Goal: Task Accomplishment & Management: Complete application form

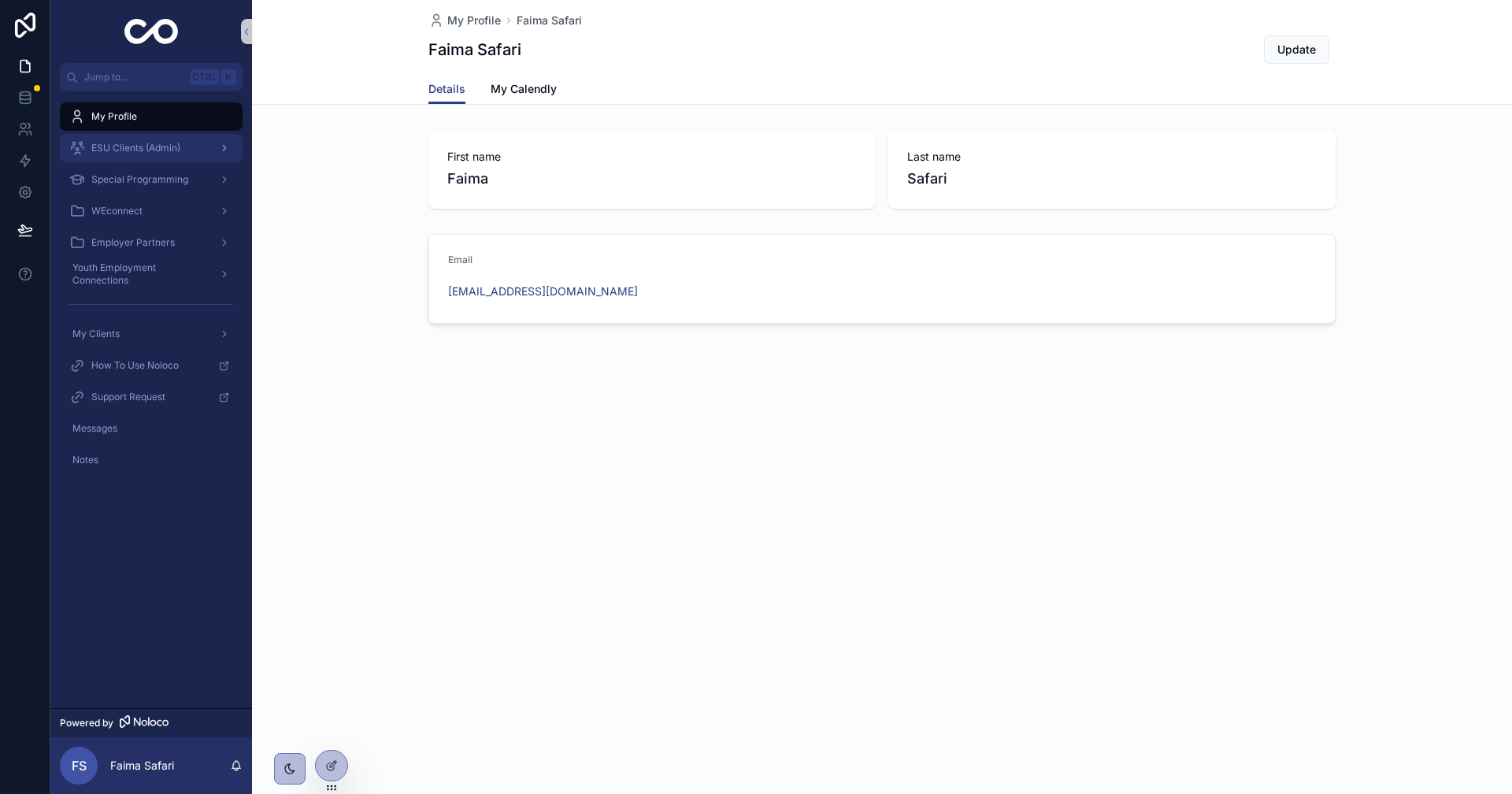
click at [138, 152] on span "ESU Clients (Admin)" at bounding box center [136, 147] width 89 height 12
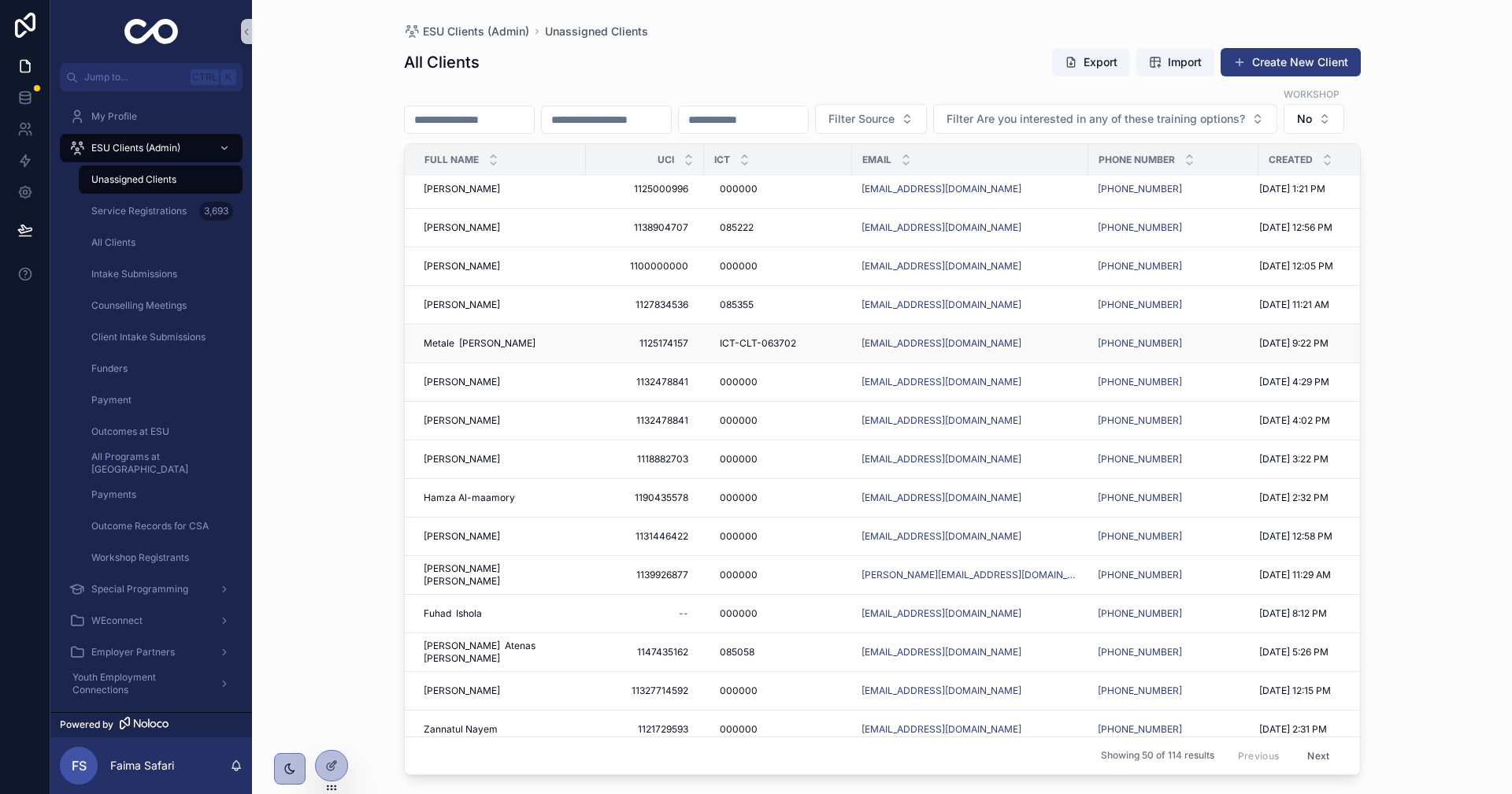
scroll to position [237, 0]
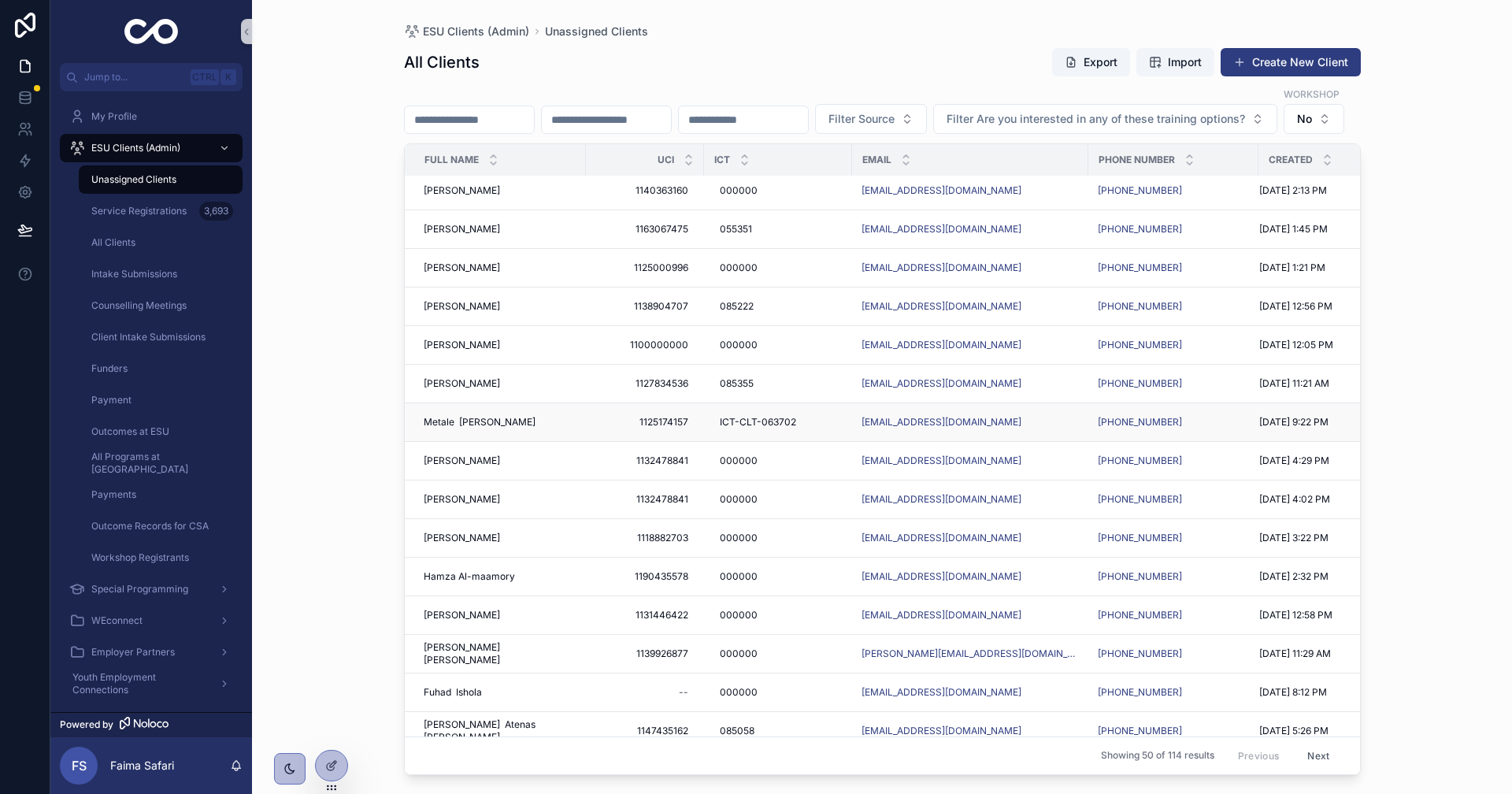
click at [453, 429] on span "Metale [PERSON_NAME]" at bounding box center [480, 422] width 112 height 12
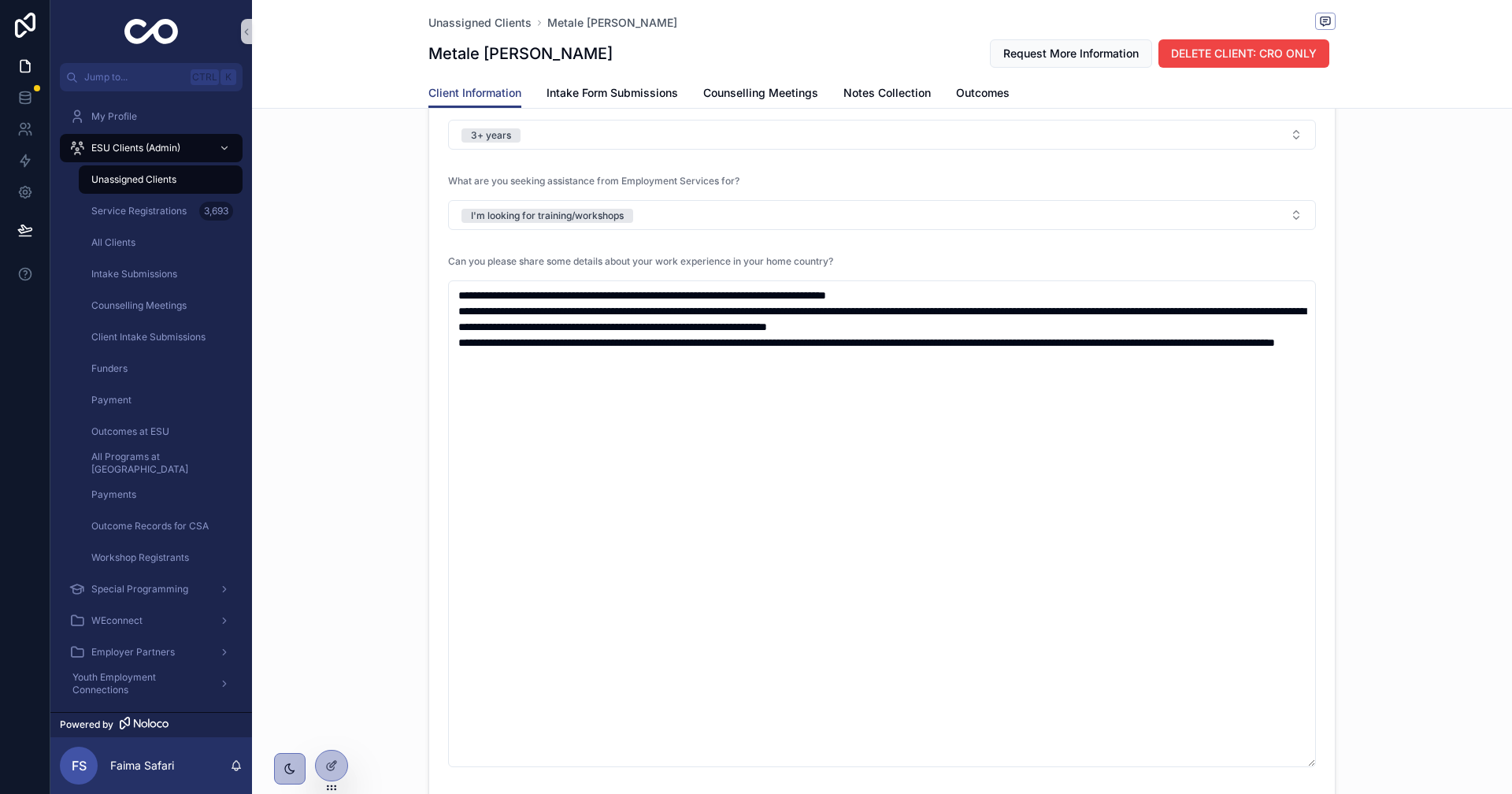
scroll to position [1970, 0]
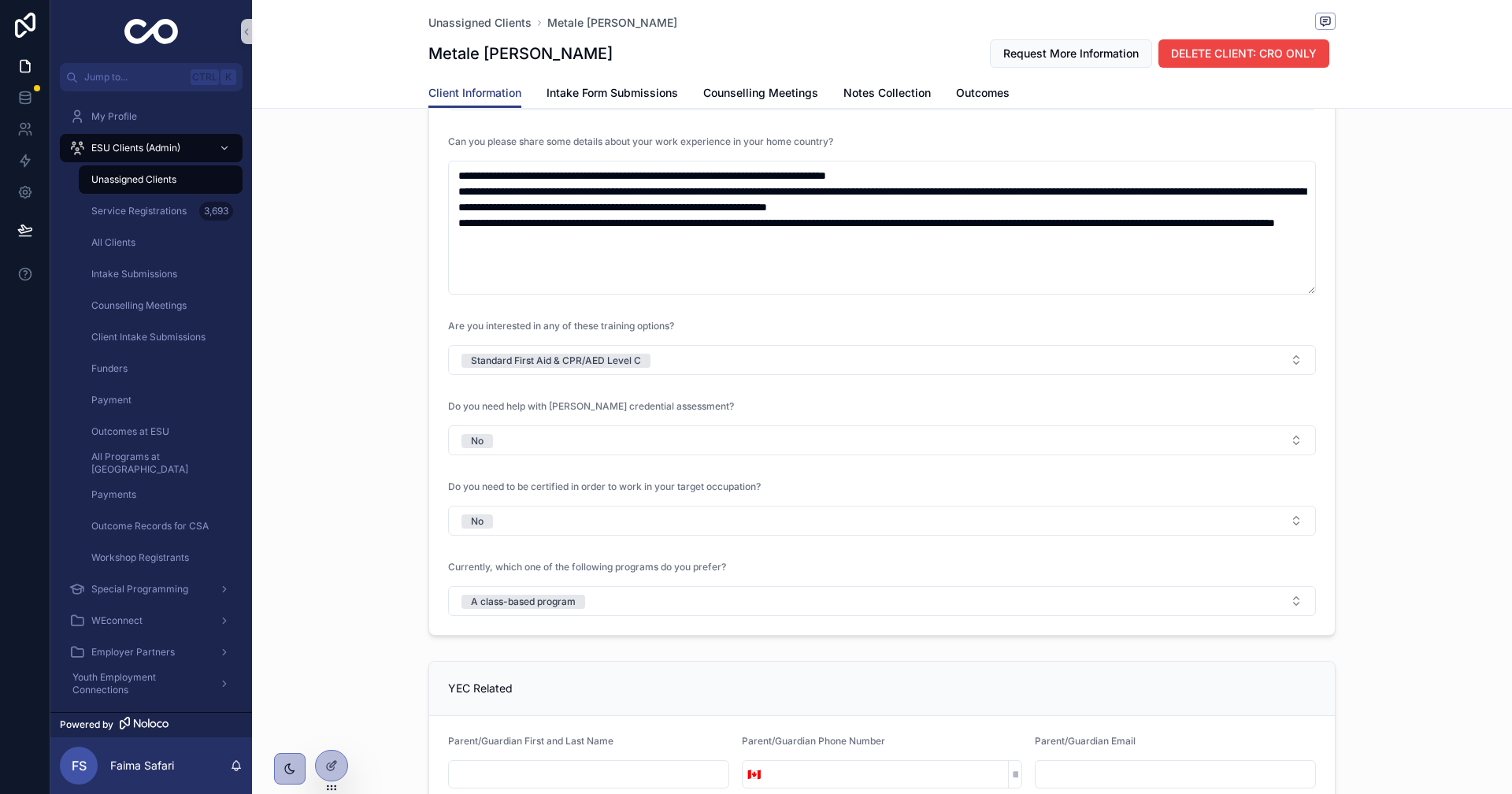
drag, startPoint x: 1307, startPoint y: 643, endPoint x: 1273, endPoint y: 290, distance: 354.6
click at [1273, 290] on textarea "**********" at bounding box center [881, 227] width 868 height 134
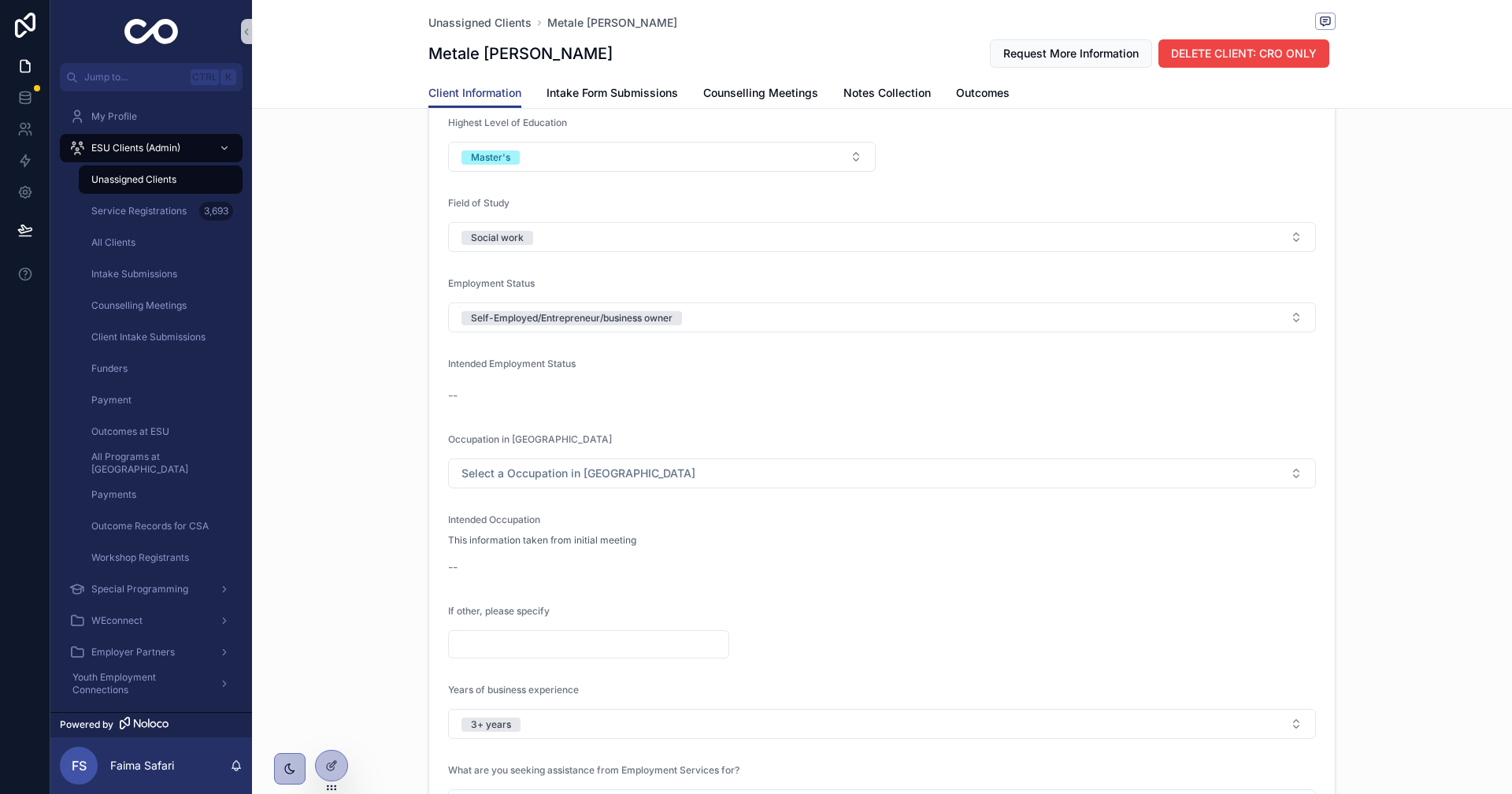
scroll to position [1655, 0]
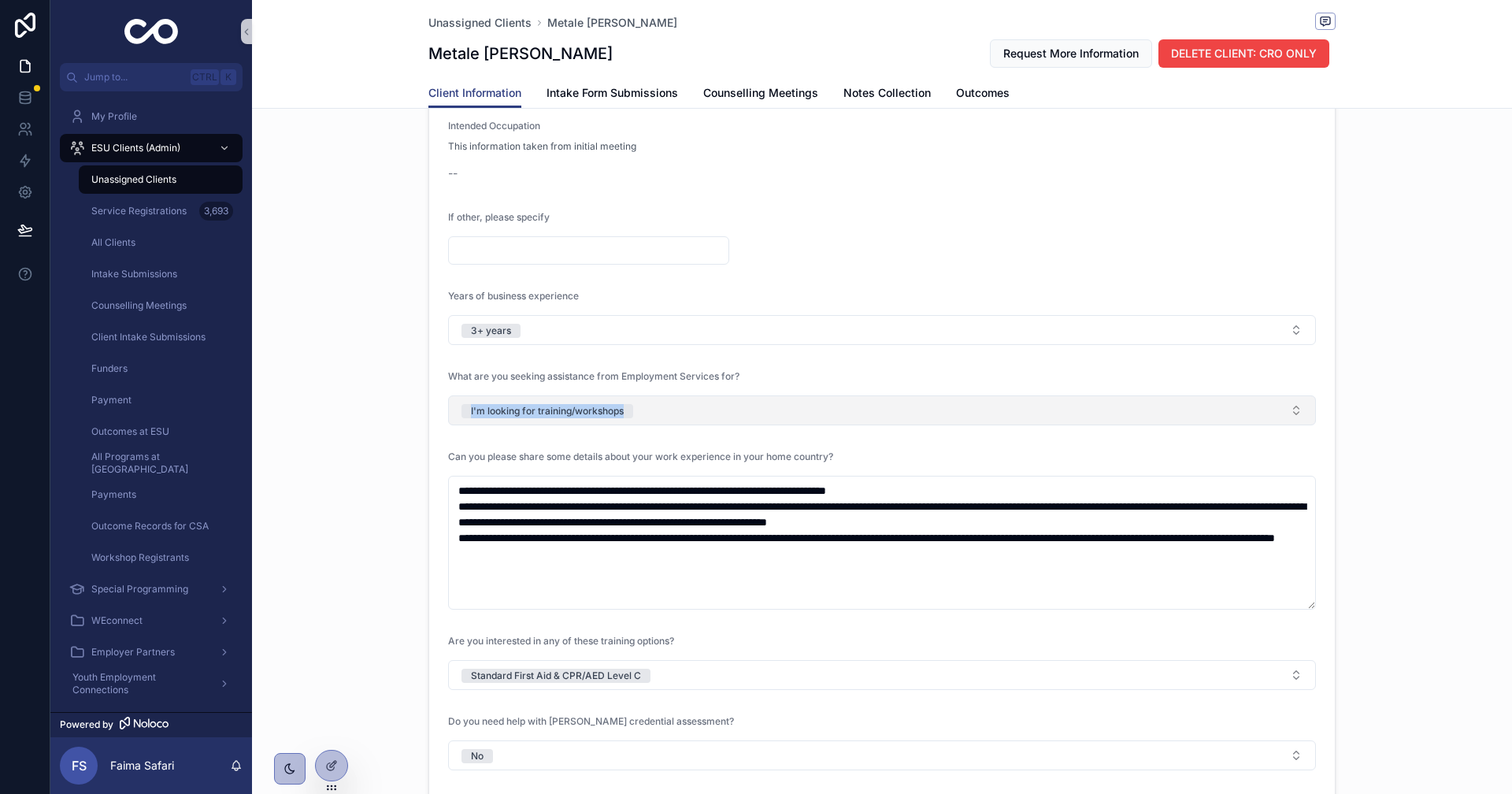
drag, startPoint x: 403, startPoint y: 405, endPoint x: 660, endPoint y: 417, distance: 257.3
click at [660, 417] on div "Employment Related Highest Level of Education Master's Field of Study Social wo…" at bounding box center [881, 300] width 1260 height 1315
copy div "I'm looking for training/workshops"
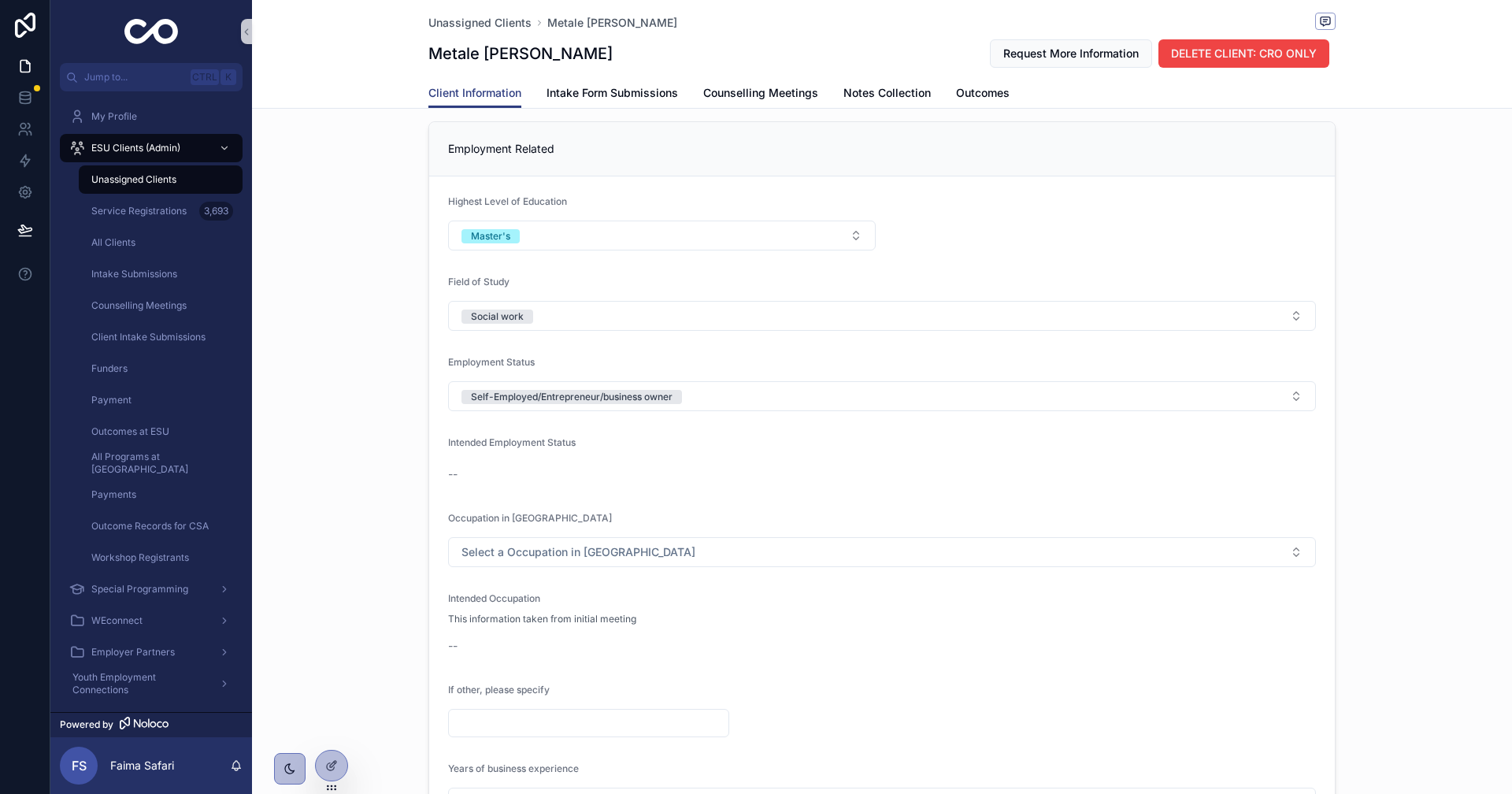
scroll to position [1497, 0]
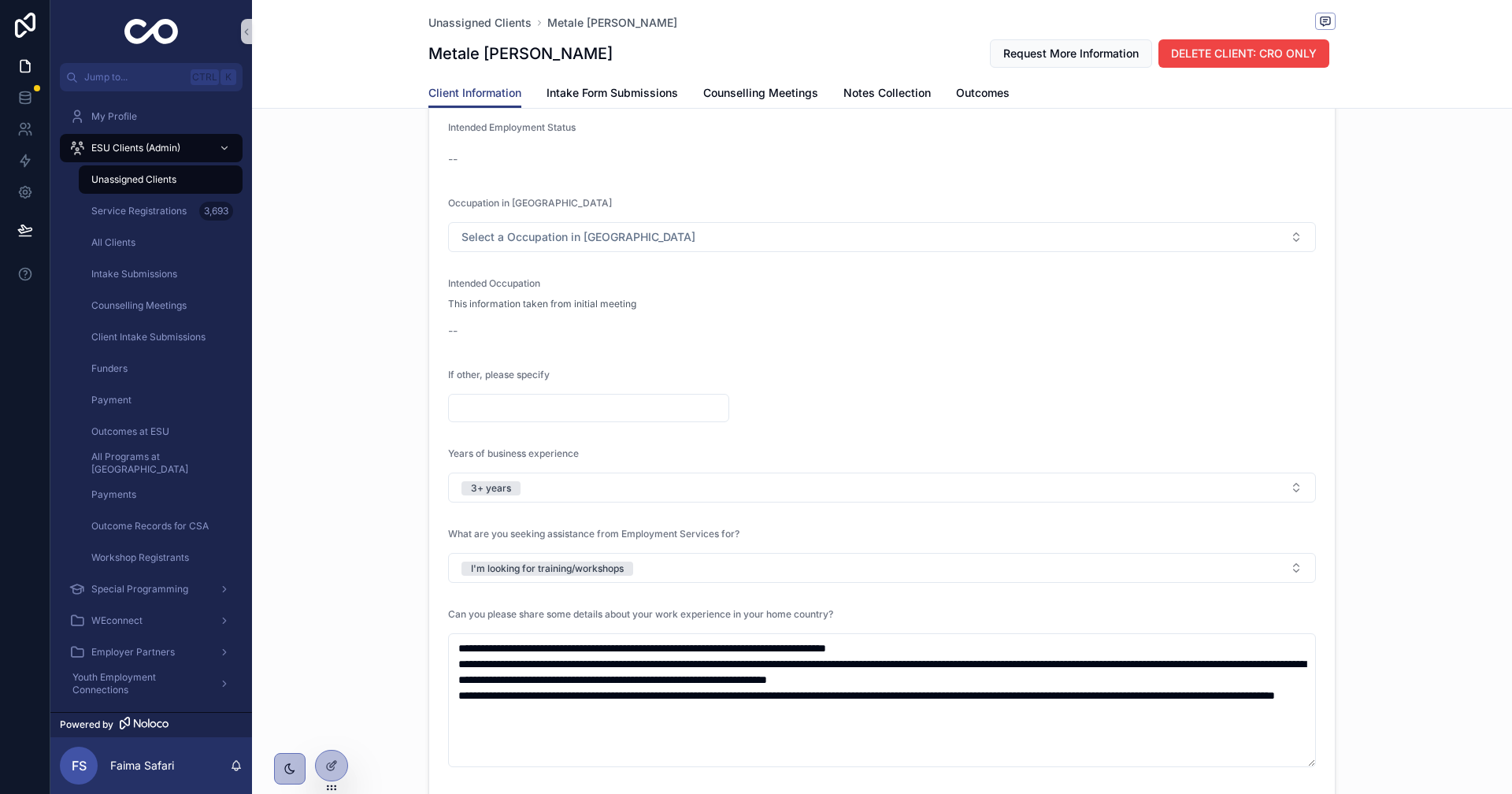
click at [438, 575] on form "Highest Level of Education Master's Field of Study Social work Employment Statu…" at bounding box center [881, 485] width 906 height 1247
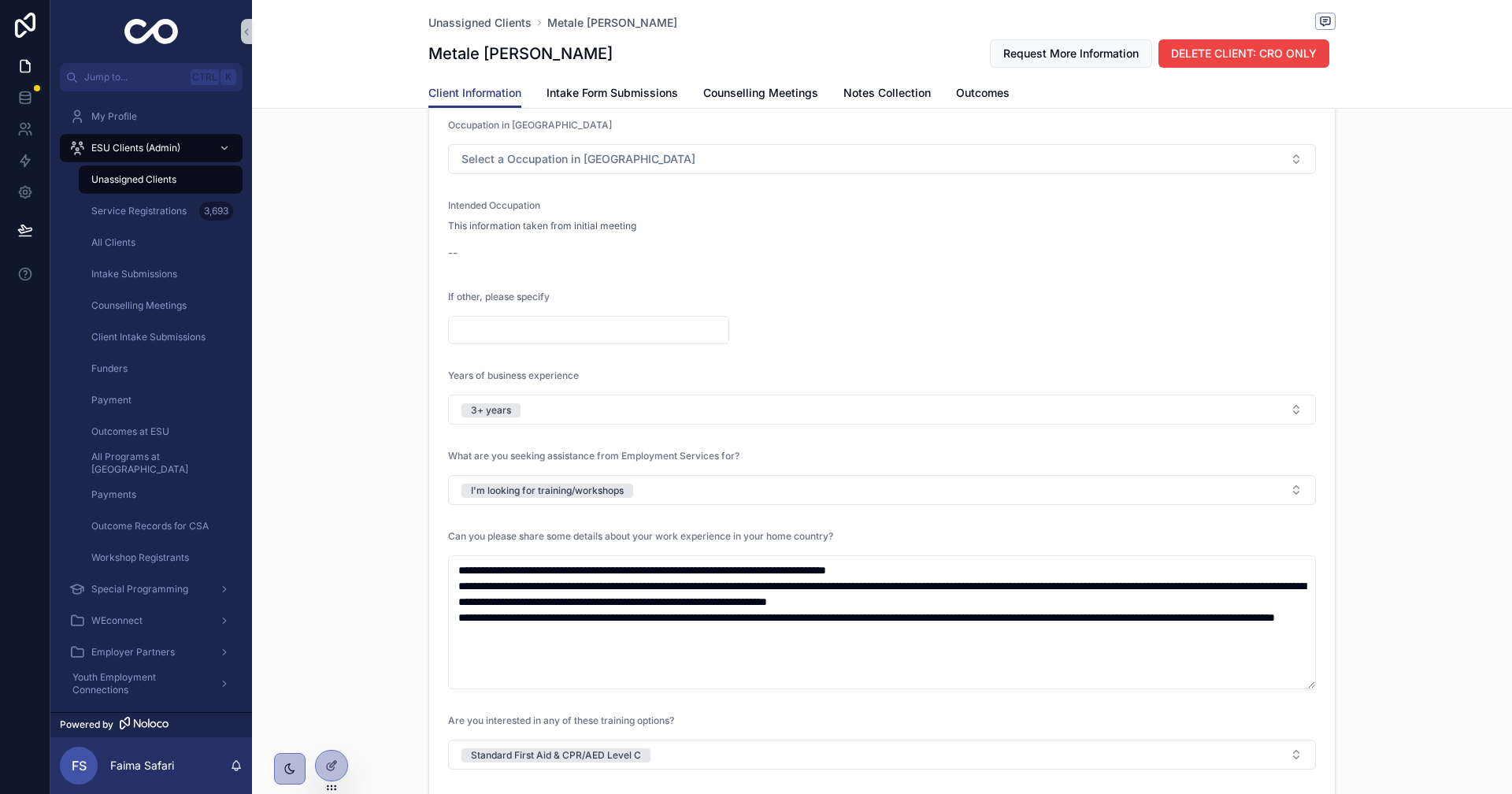
scroll to position [1733, 0]
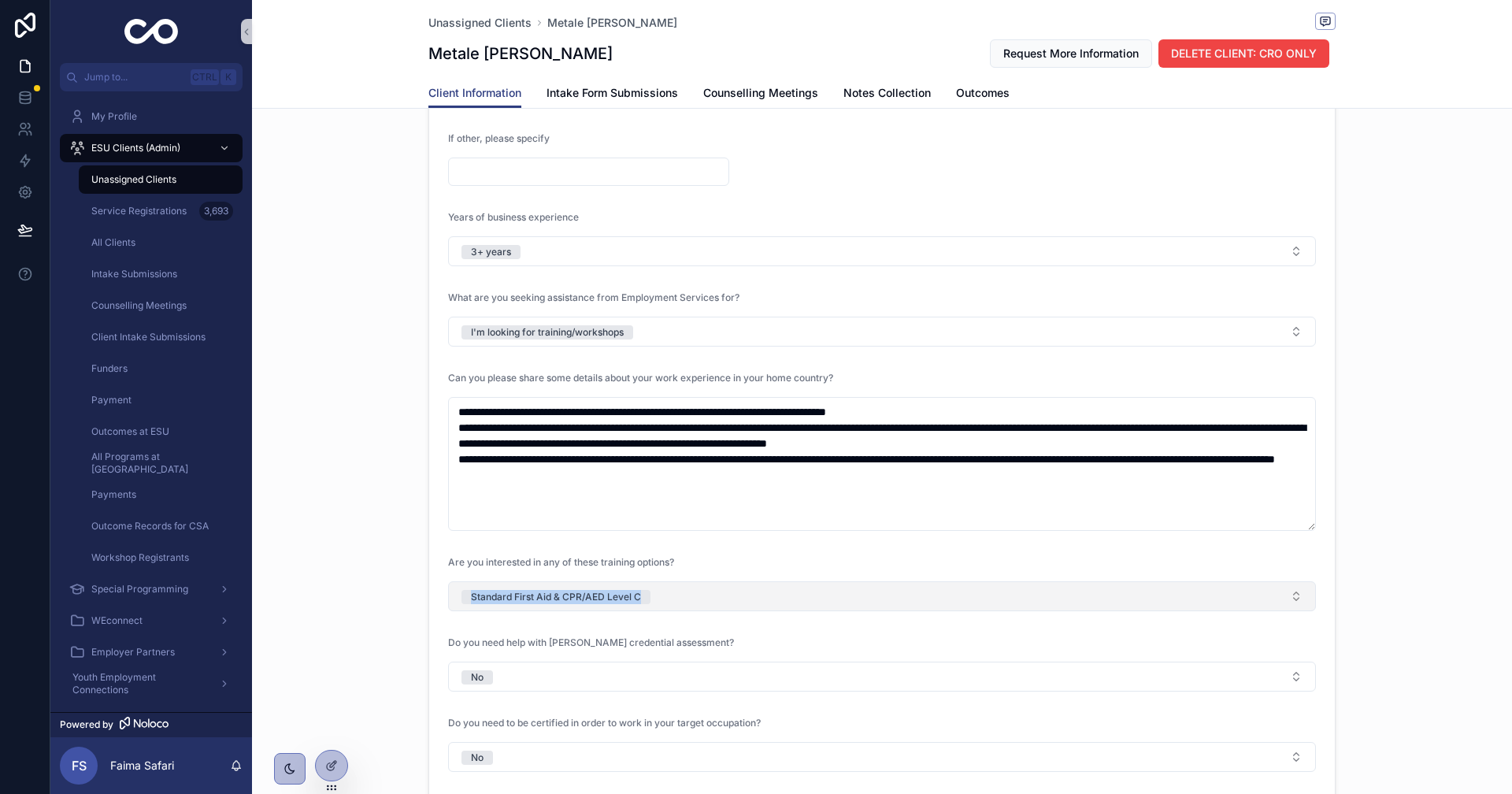
drag, startPoint x: 430, startPoint y: 587, endPoint x: 753, endPoint y: 602, distance: 323.3
click at [852, 599] on form "Highest Level of Education Master's Field of Study Social work Employment Statu…" at bounding box center [881, 248] width 906 height 1247
copy div "Standard First Aid & CPR/AED Level C"
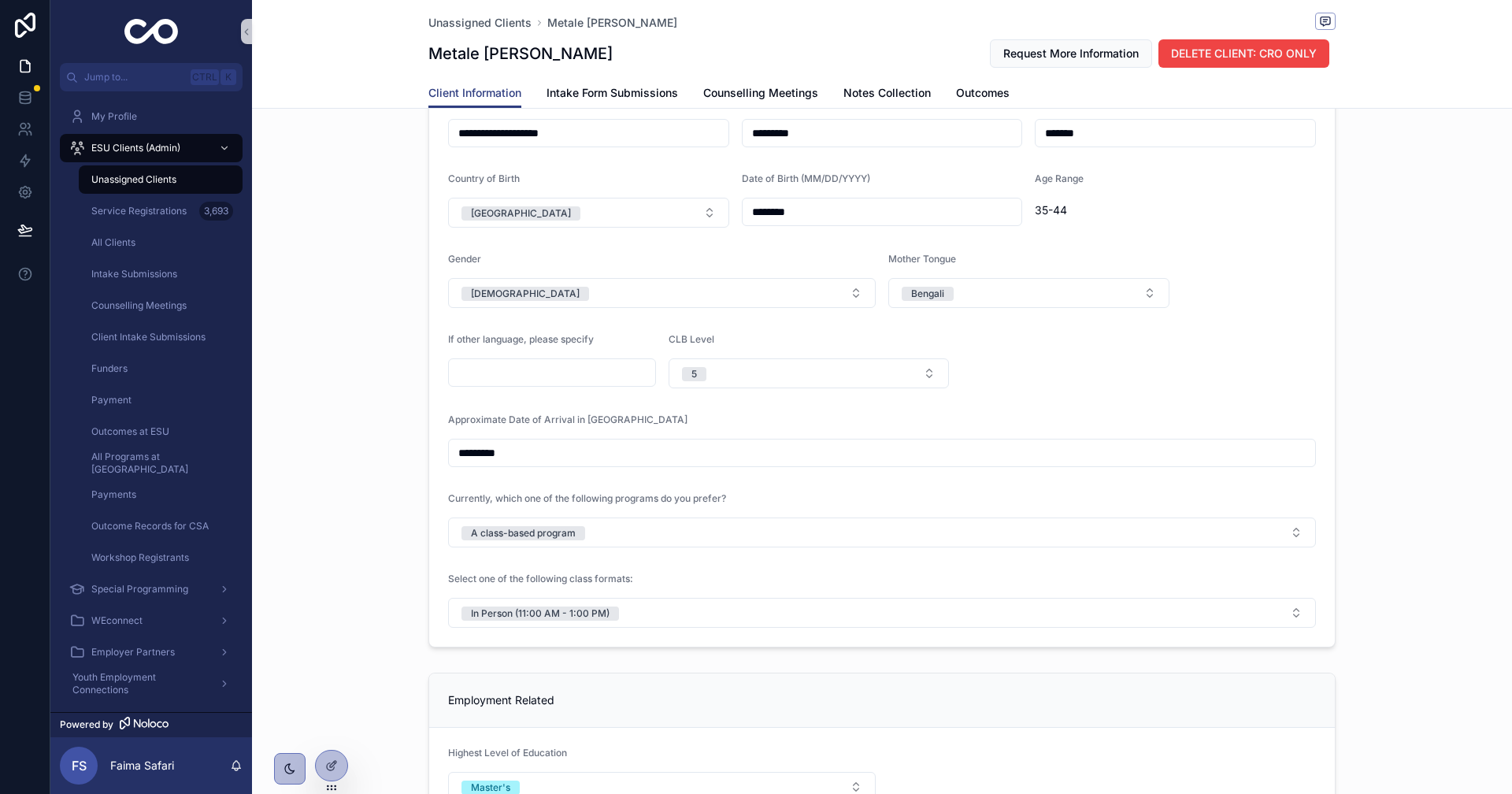
scroll to position [1024, 0]
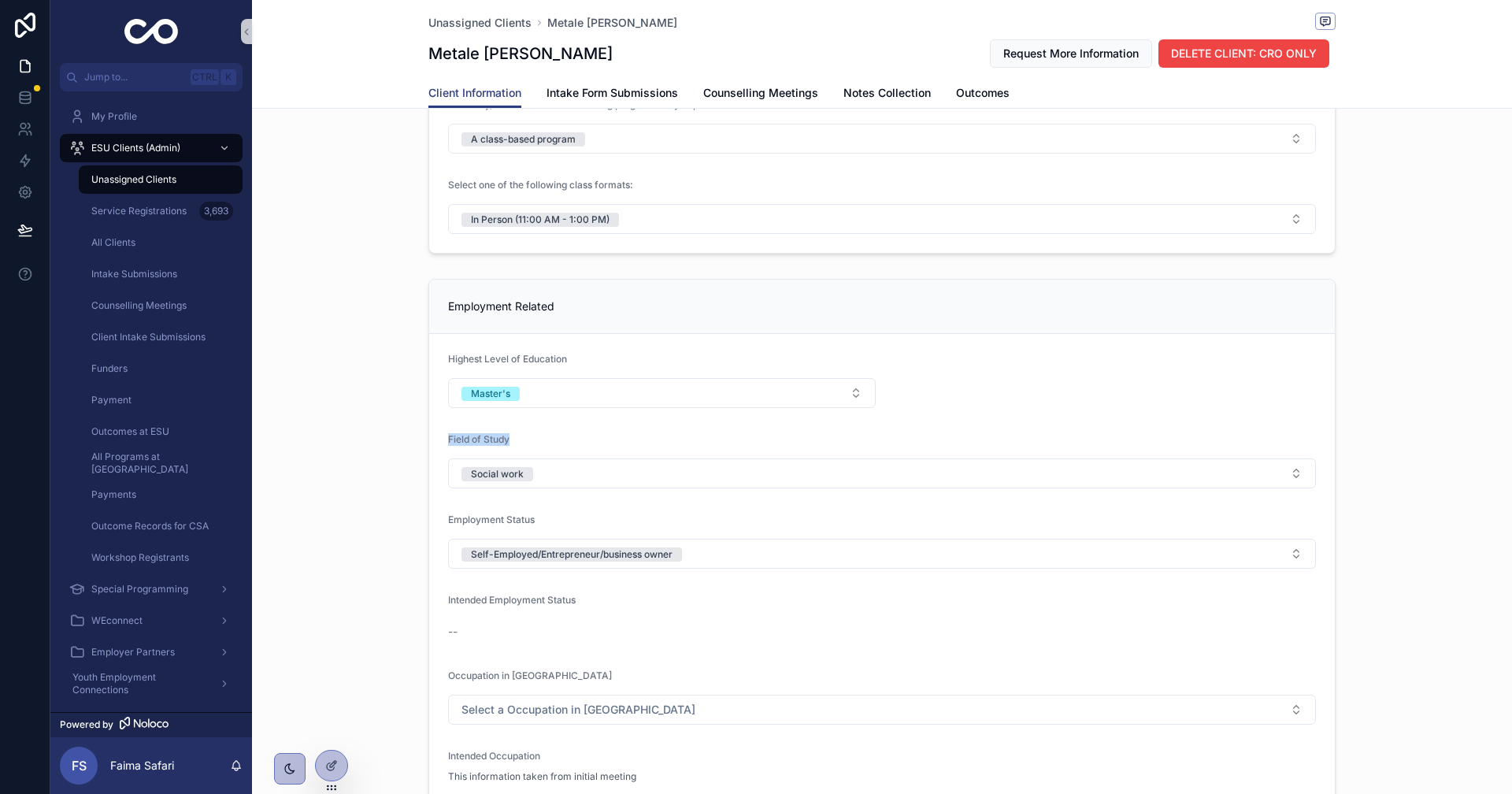
drag, startPoint x: 365, startPoint y: 449, endPoint x: 566, endPoint y: 455, distance: 201.1
drag, startPoint x: 552, startPoint y: 482, endPoint x: 625, endPoint y: 482, distance: 73.0
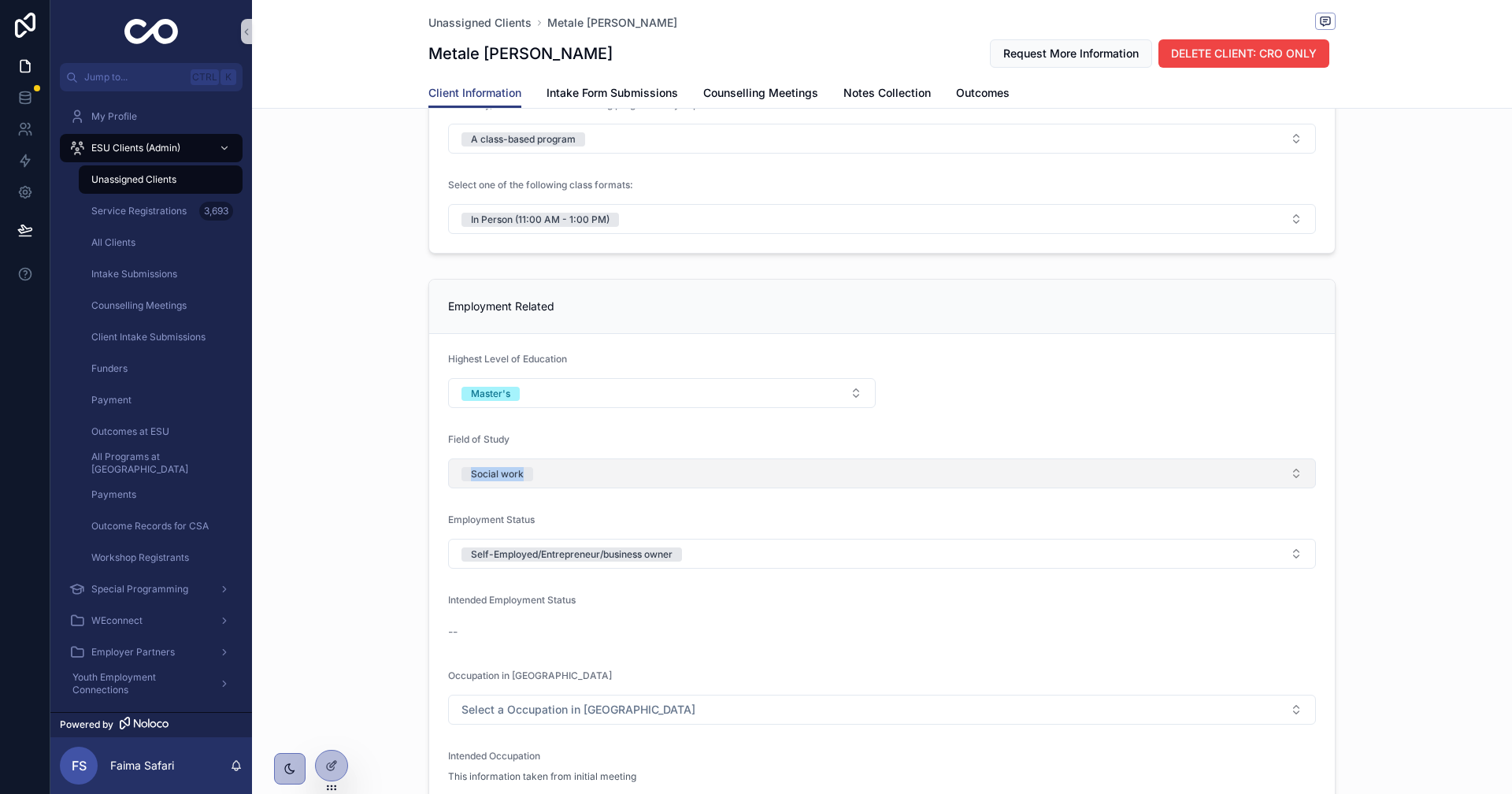
copy div "Social work"
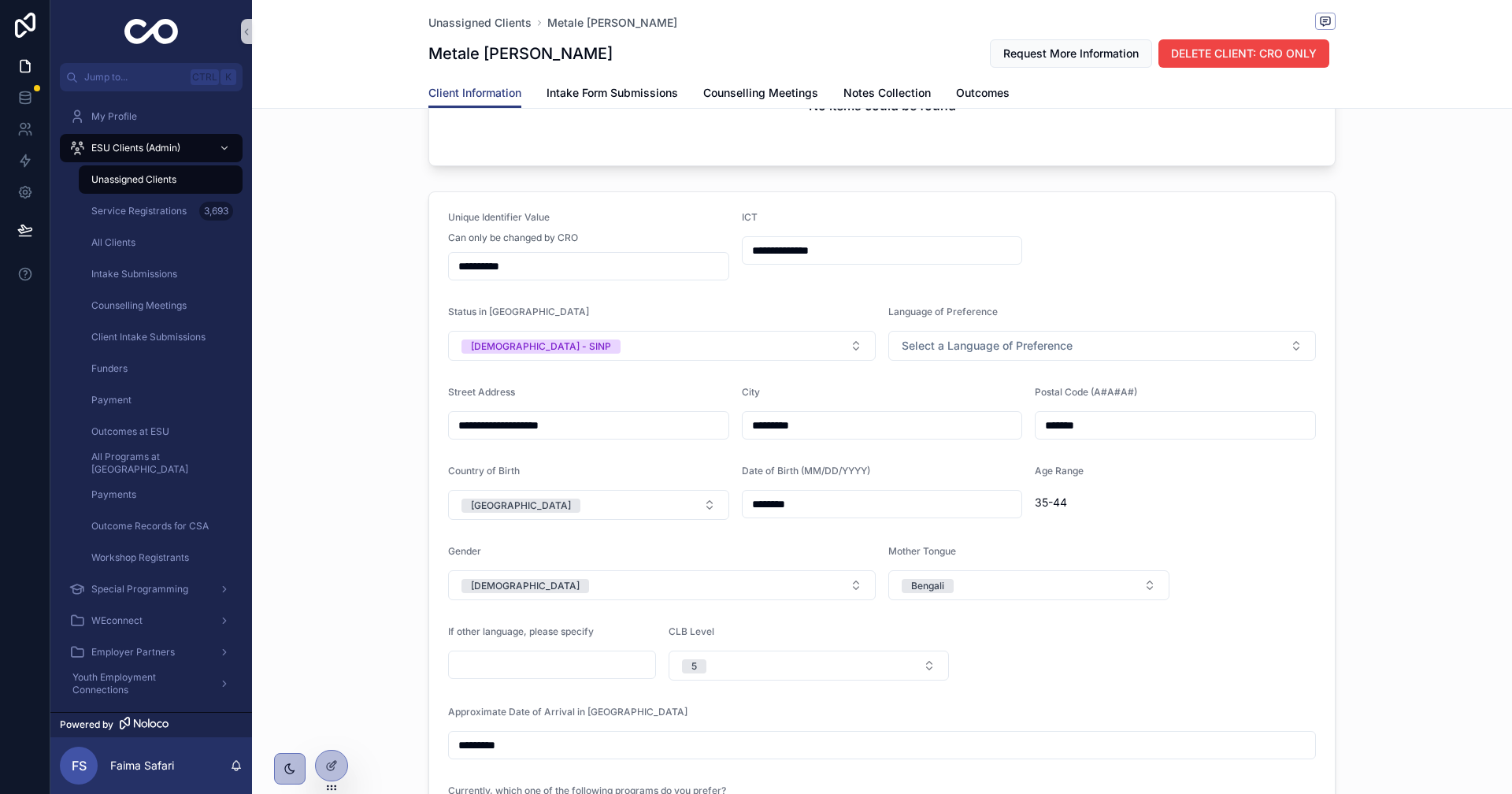
scroll to position [79, 0]
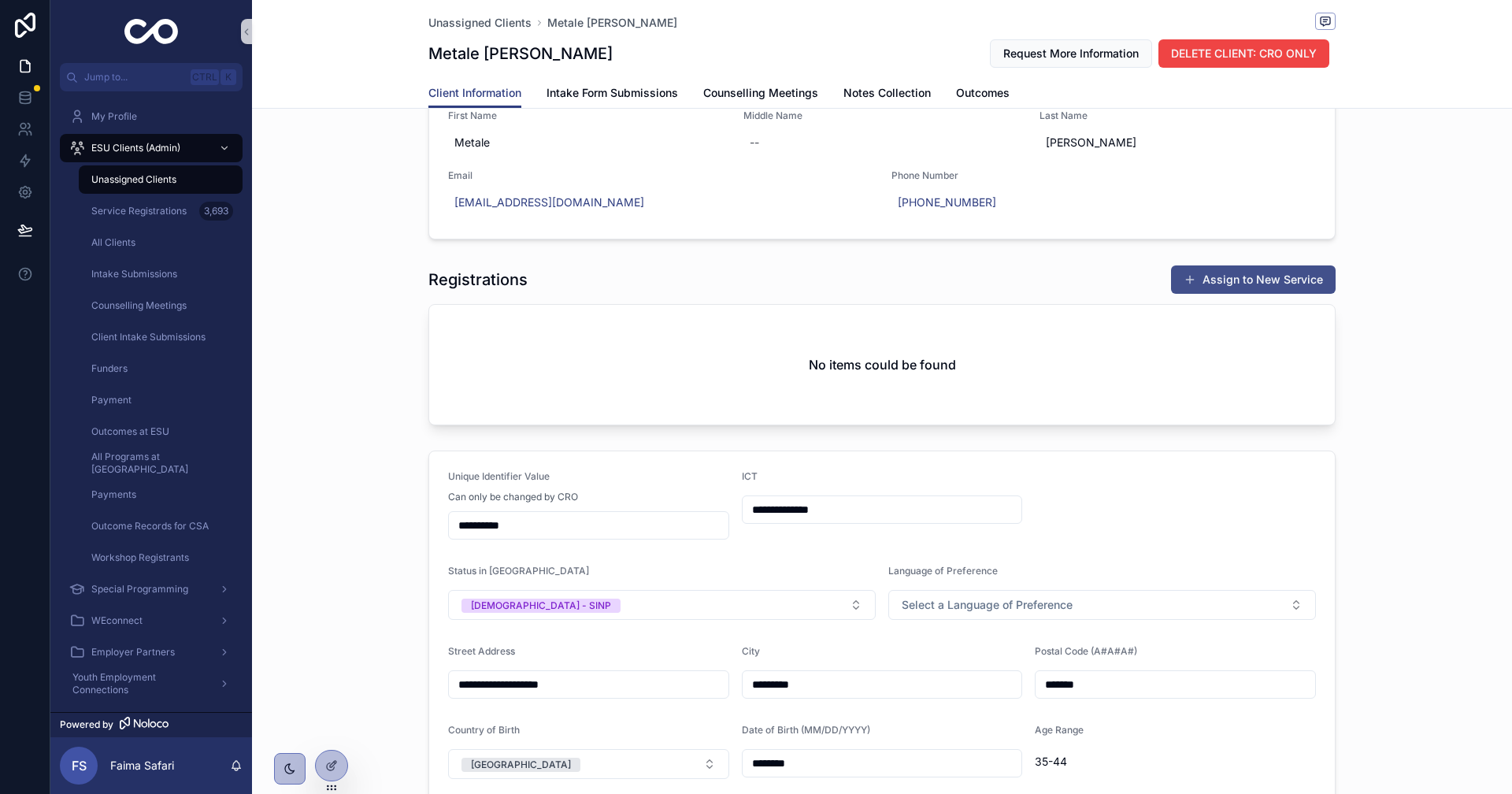
click at [1266, 289] on button "Assign to New Service" at bounding box center [1254, 280] width 165 height 28
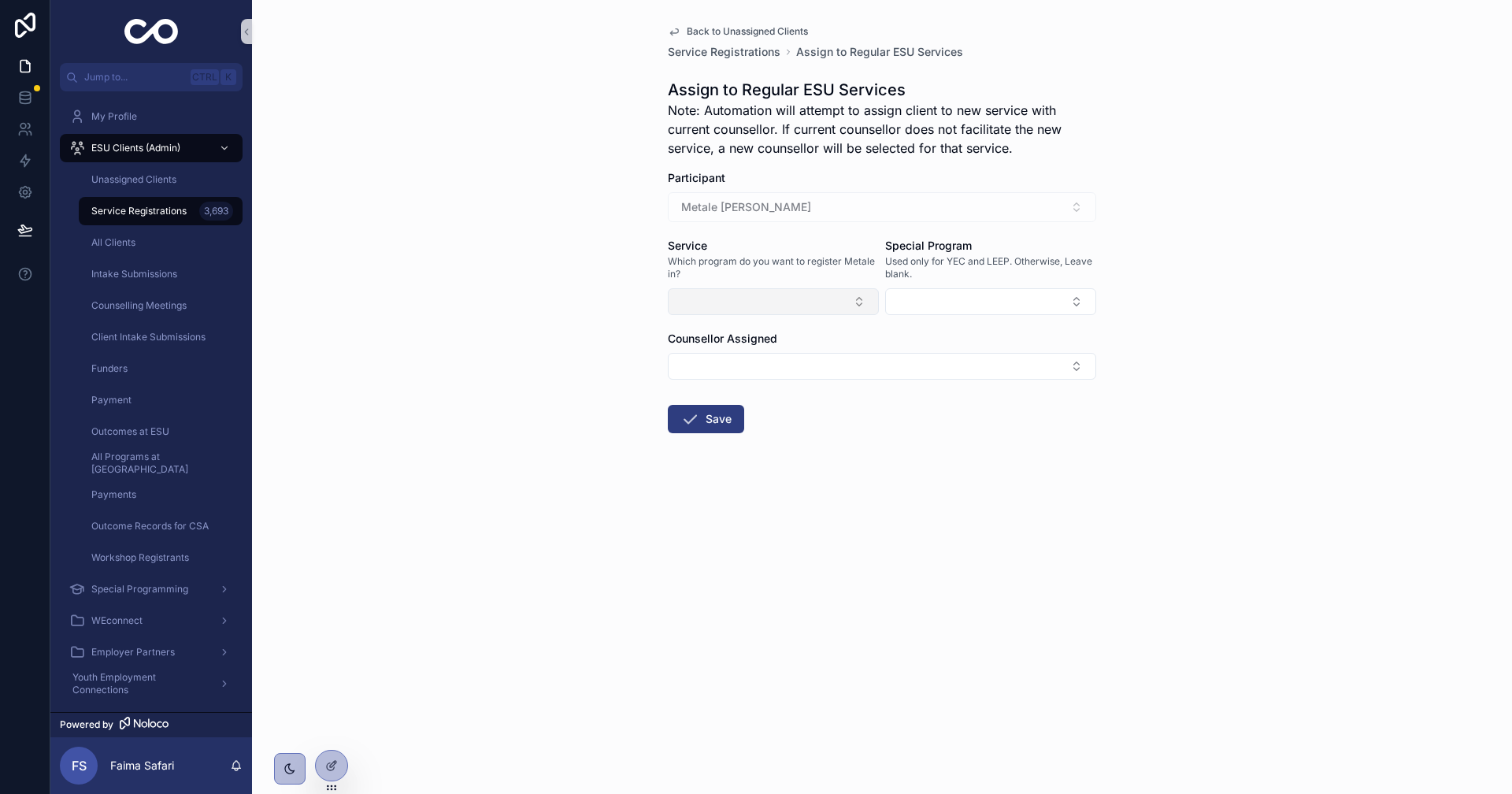
click at [775, 289] on button "Select Button" at bounding box center [774, 302] width 211 height 26
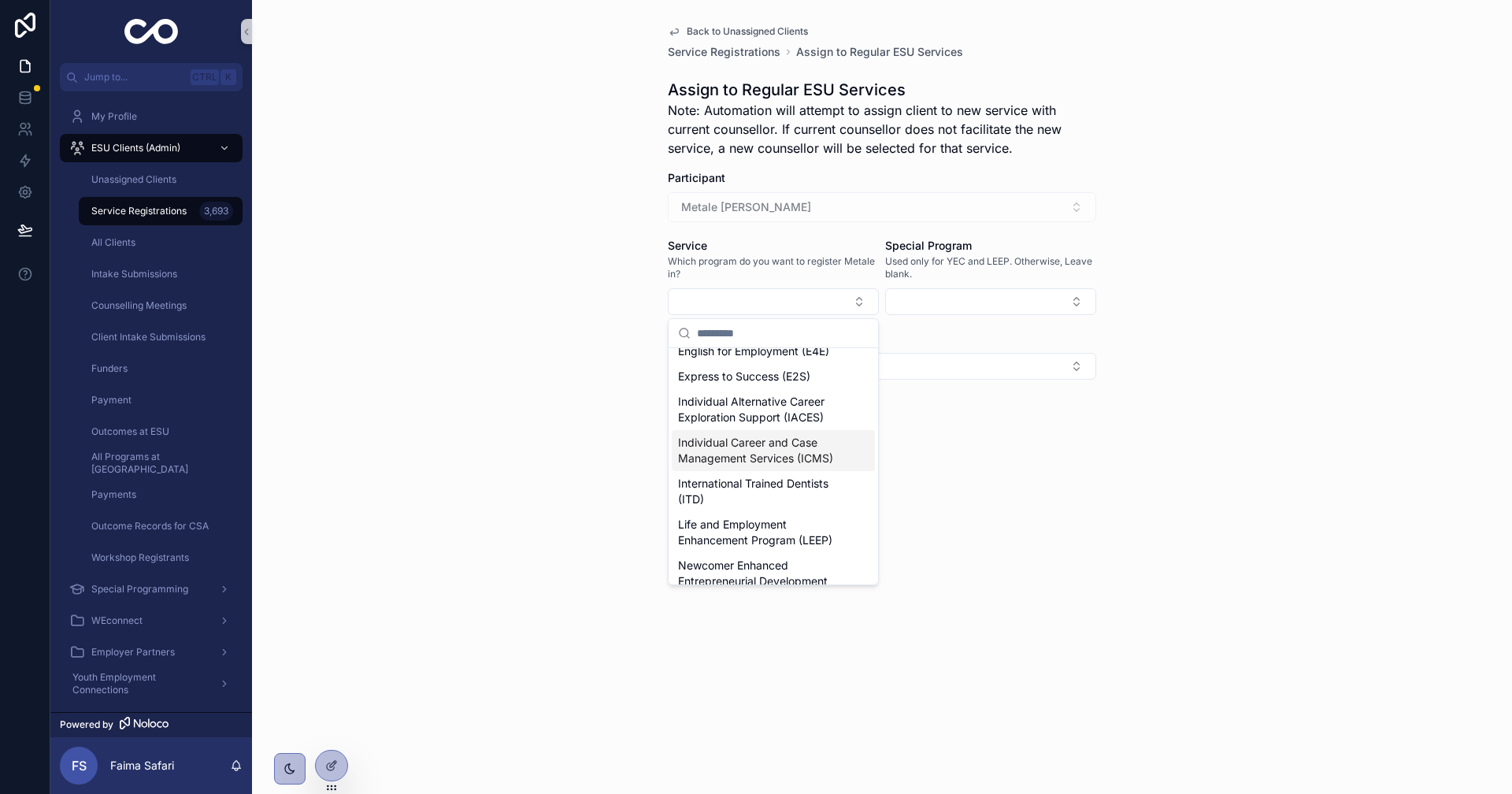
scroll to position [237, 0]
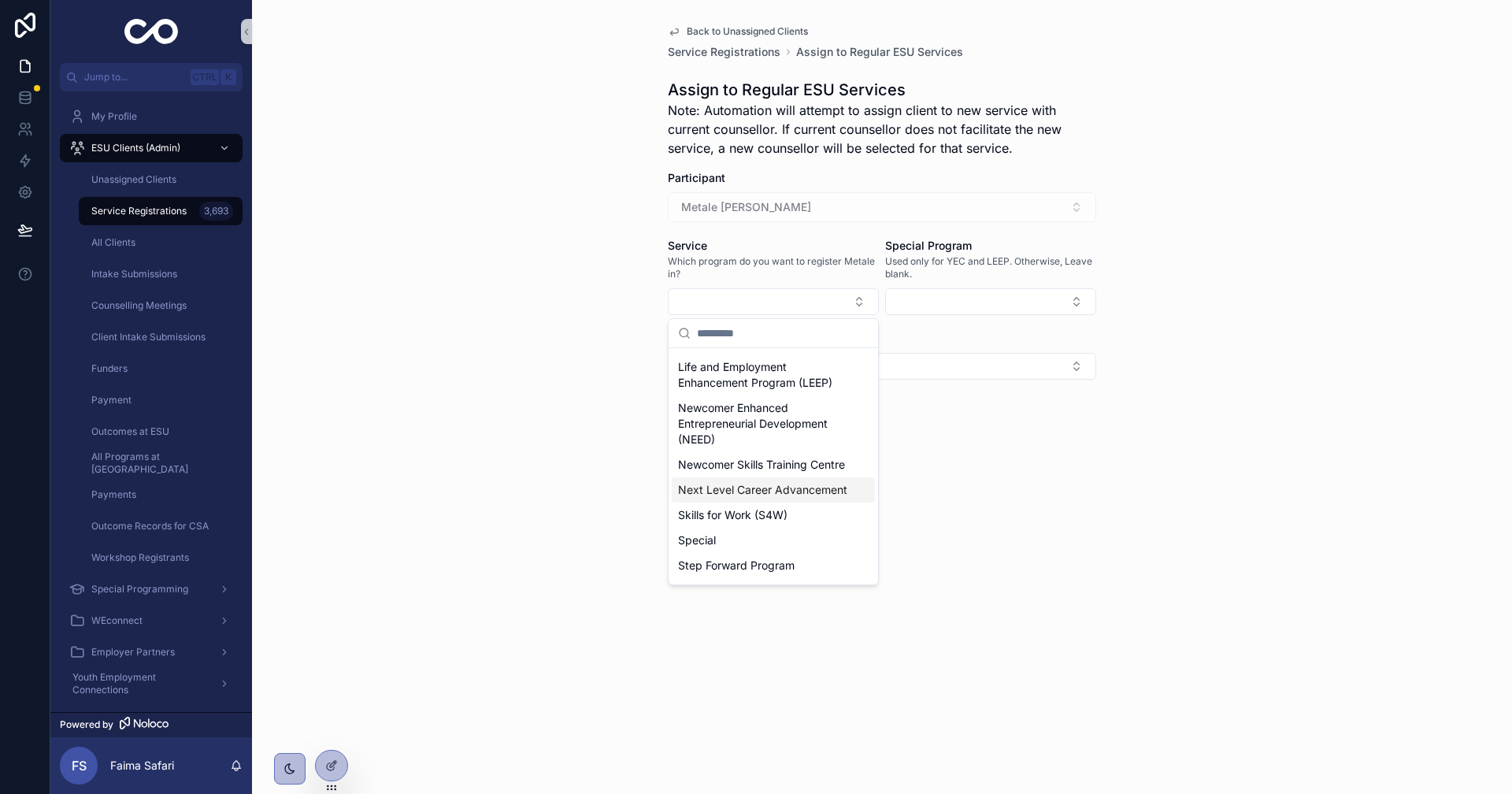
click at [763, 498] on span "Next Level Career Advancement" at bounding box center [763, 489] width 170 height 16
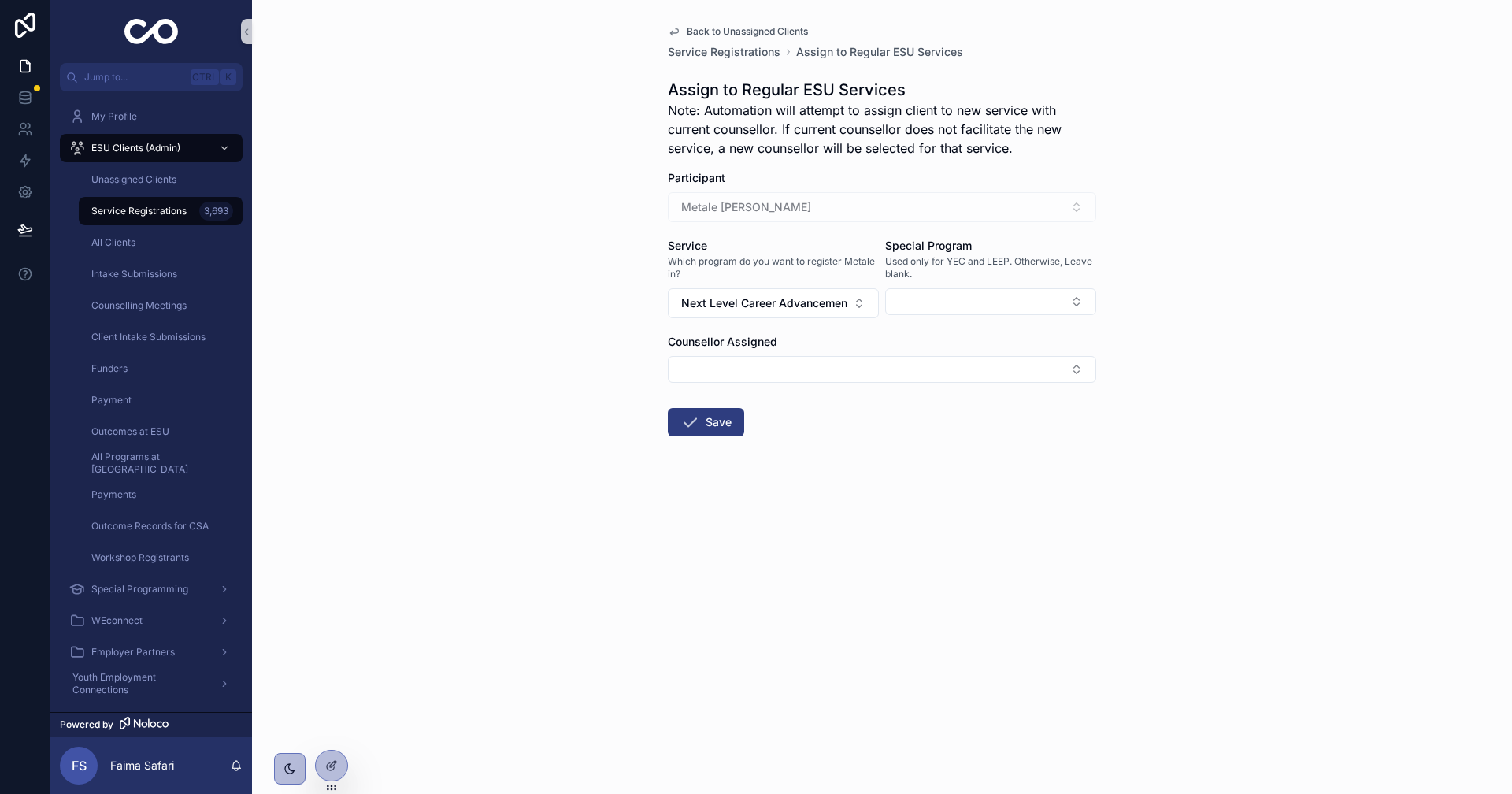
click at [685, 402] on form "Participant Metale [PERSON_NAME] Service Which program do you want to register …" at bounding box center [882, 353] width 429 height 367
click at [699, 420] on button "Save" at bounding box center [706, 422] width 76 height 28
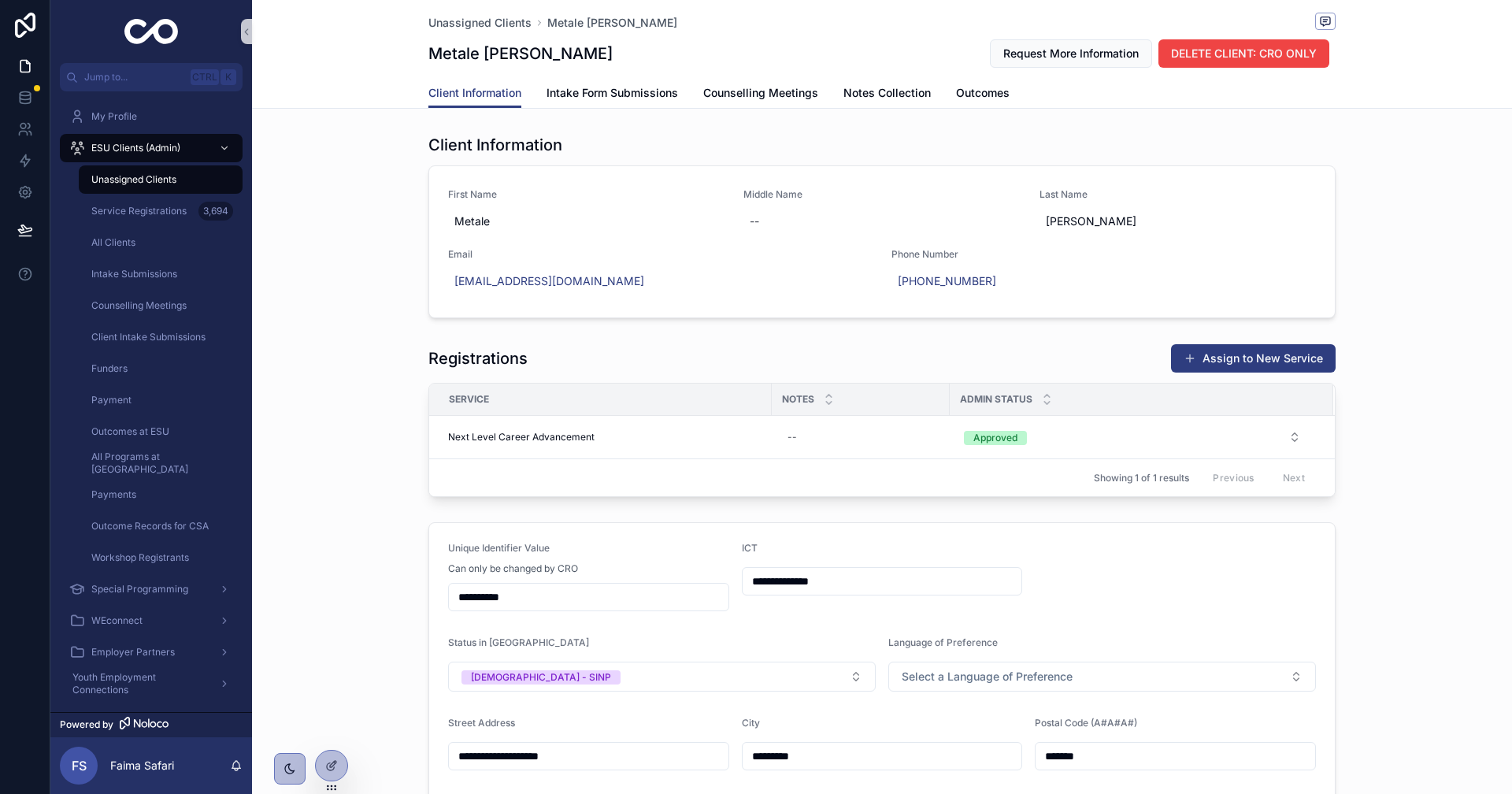
click at [157, 174] on span "Unassigned Clients" at bounding box center [134, 179] width 85 height 12
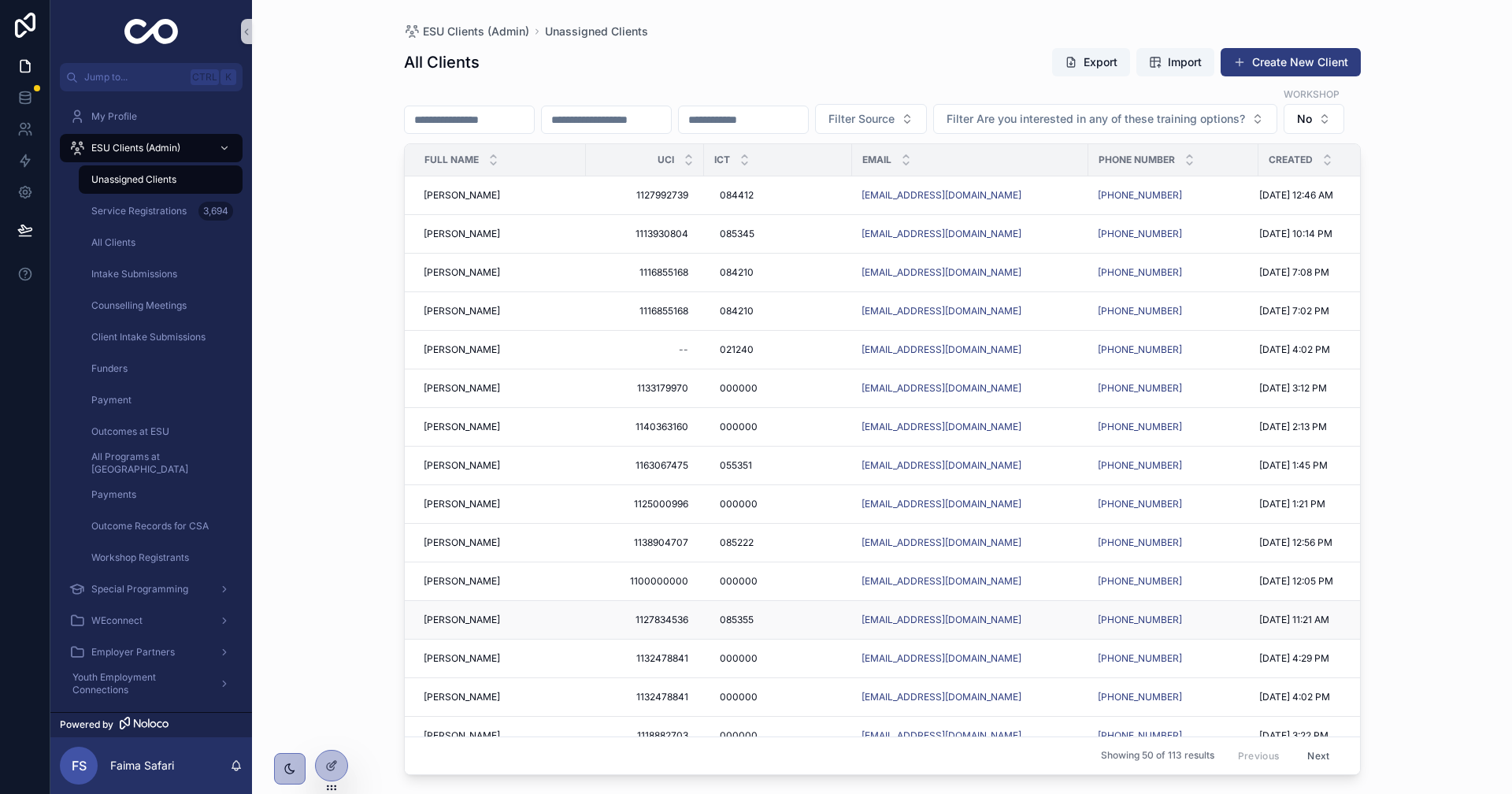
scroll to position [157, 0]
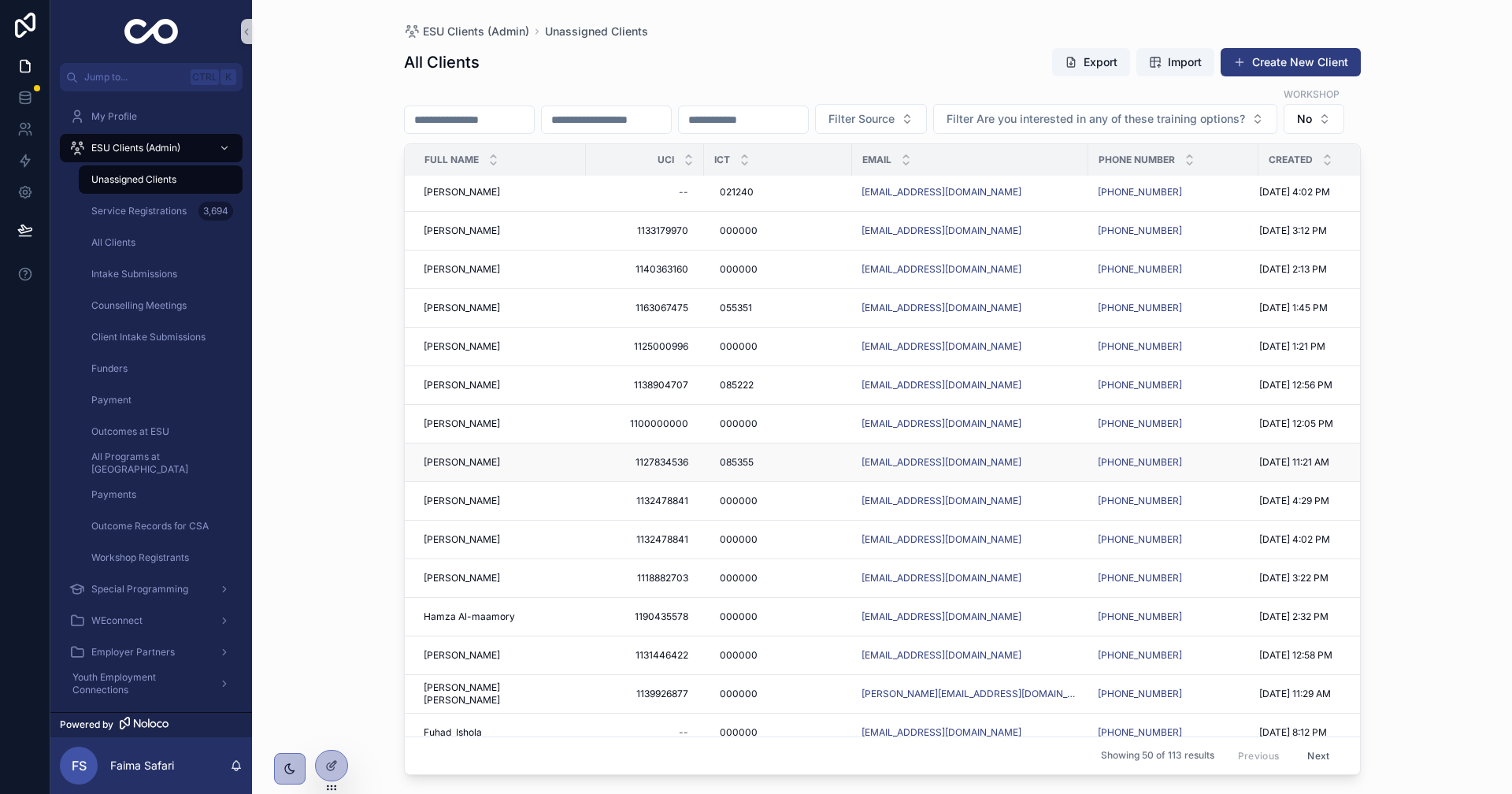
click at [486, 469] on span "[PERSON_NAME]" at bounding box center [462, 462] width 76 height 12
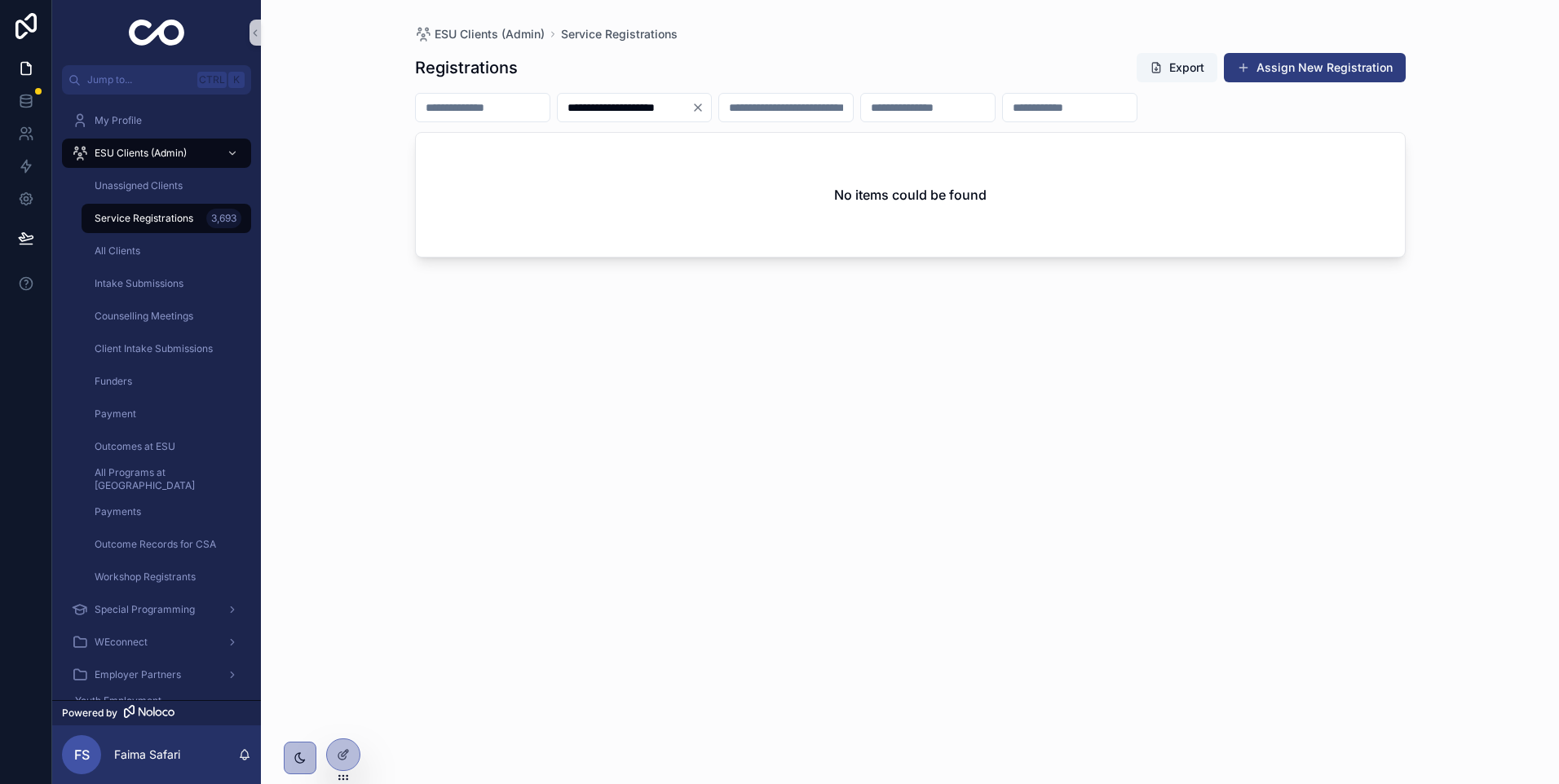
click at [701, 106] on icon "Clear" at bounding box center [698, 107] width 7 height 7
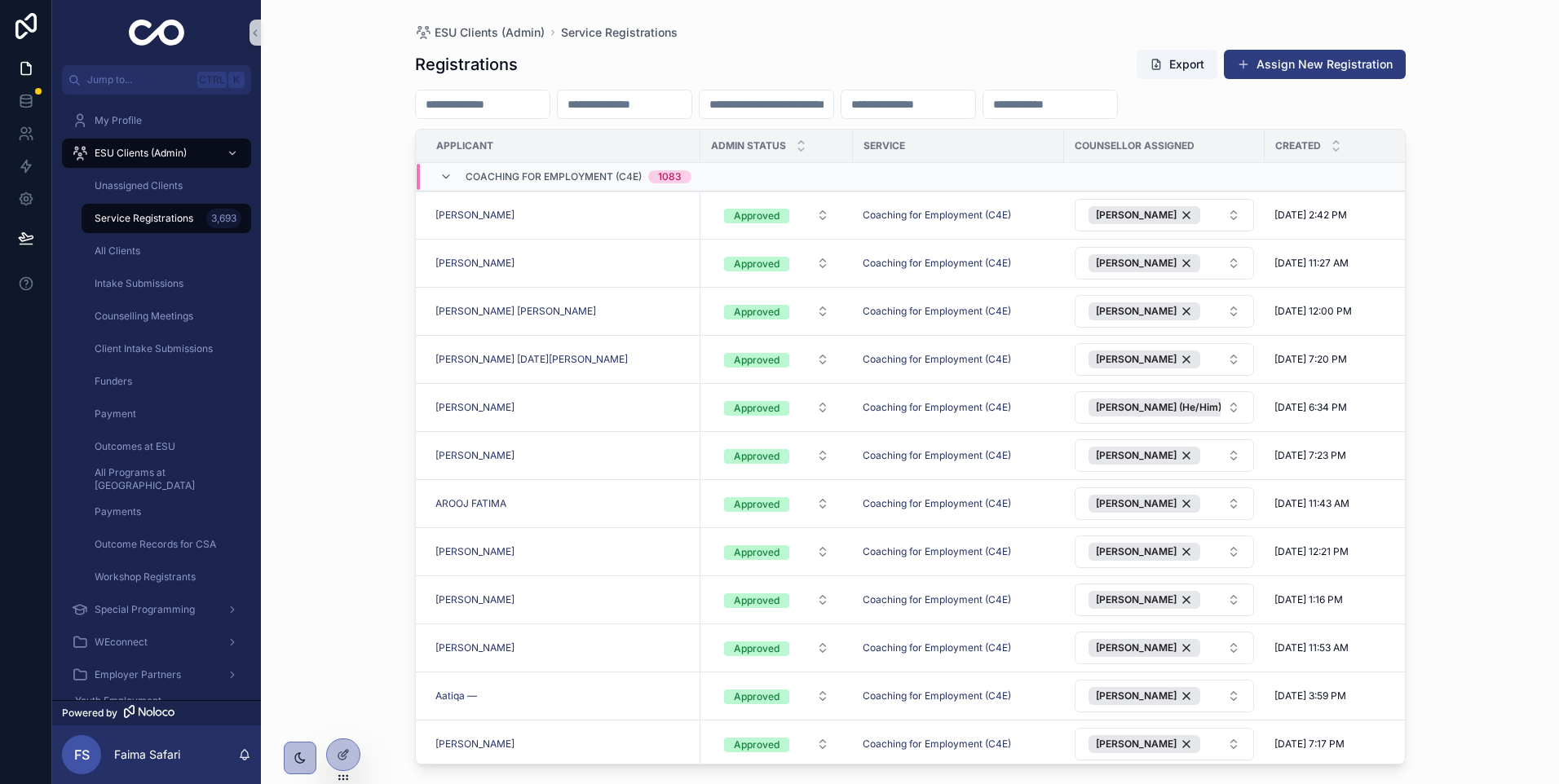
click at [664, 92] on div "scrollable content" at bounding box center [624, 104] width 136 height 29
click at [664, 104] on input "scrollable content" at bounding box center [624, 103] width 134 height 22
paste input "**********"
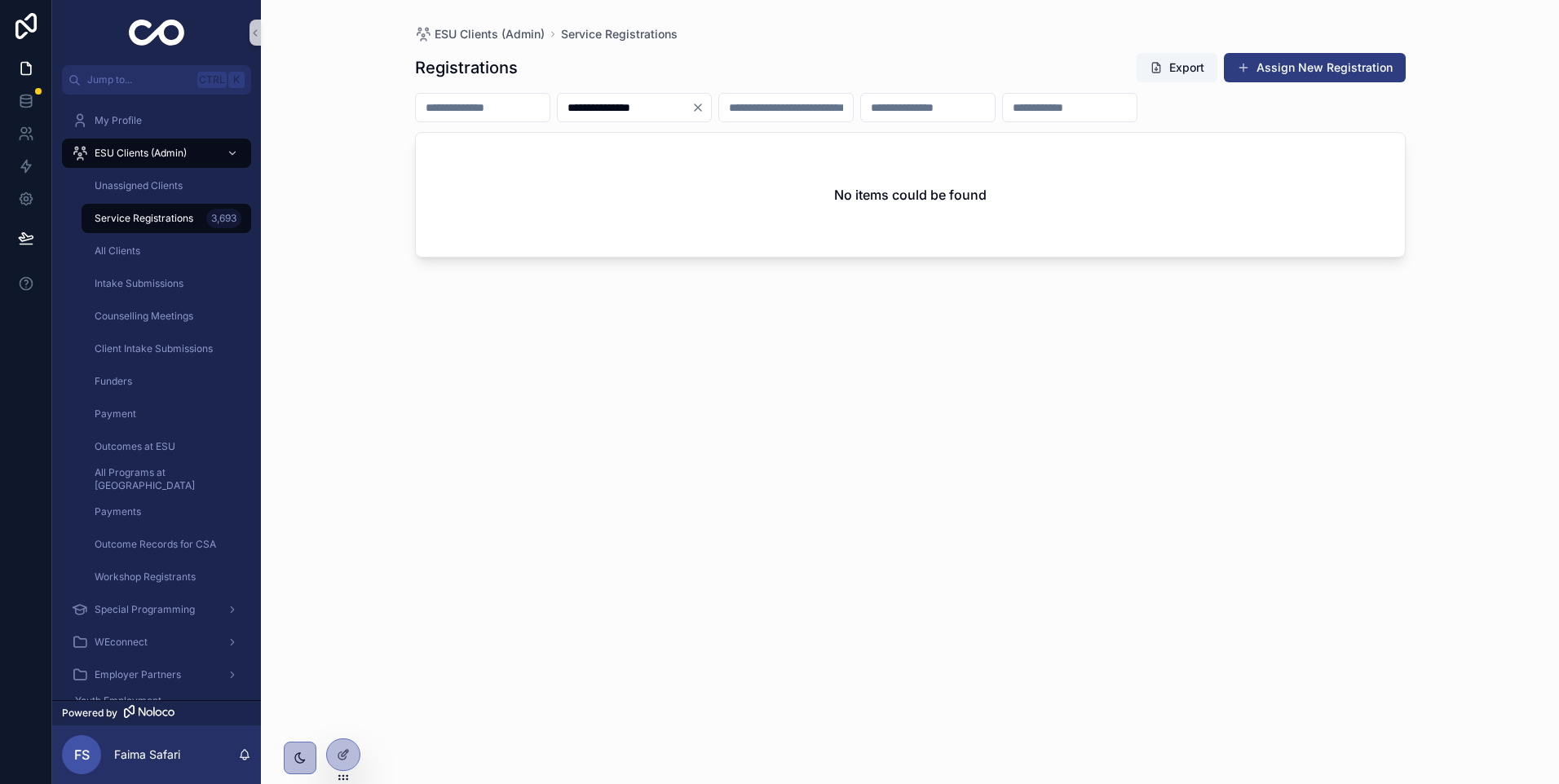
type input "**********"
click at [712, 98] on div "**********" at bounding box center [634, 107] width 155 height 29
click at [704, 101] on icon "Clear" at bounding box center [698, 107] width 13 height 13
